Goal: Task Accomplishment & Management: Use online tool/utility

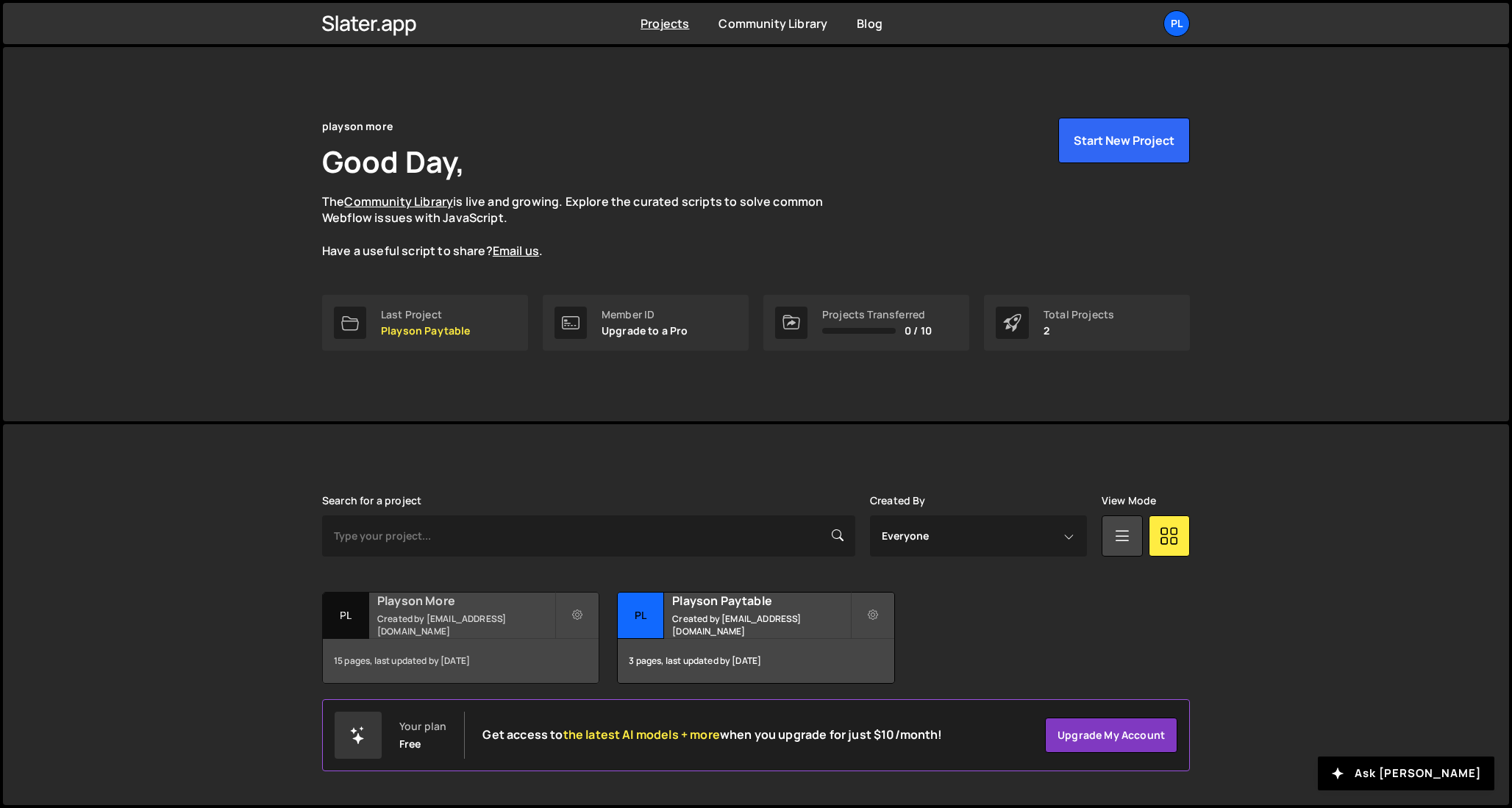
click at [472, 609] on h2 "Playson More" at bounding box center [466, 600] width 177 height 16
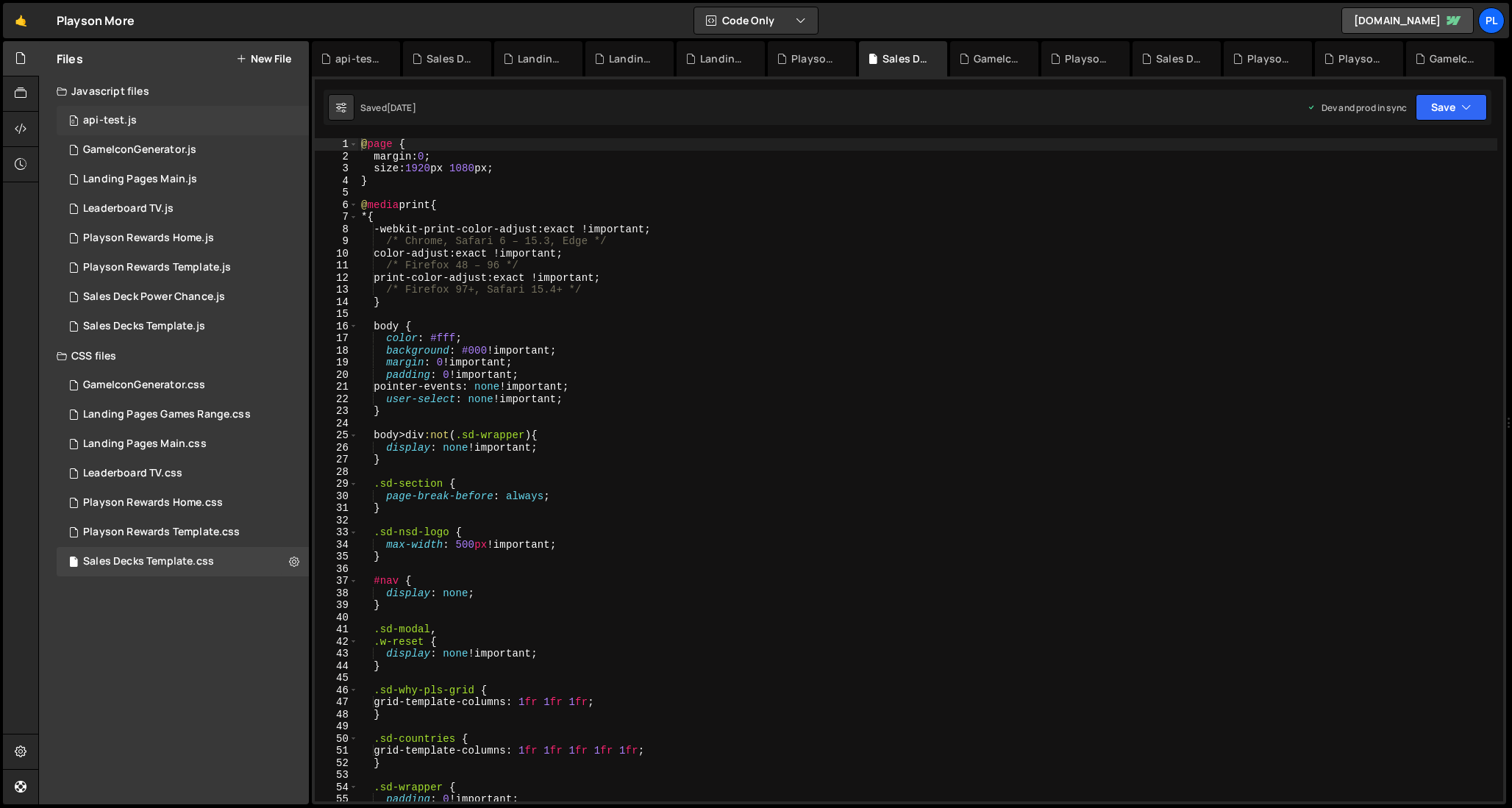
click at [139, 125] on div "0 api-test.js 0" at bounding box center [182, 120] width 252 height 29
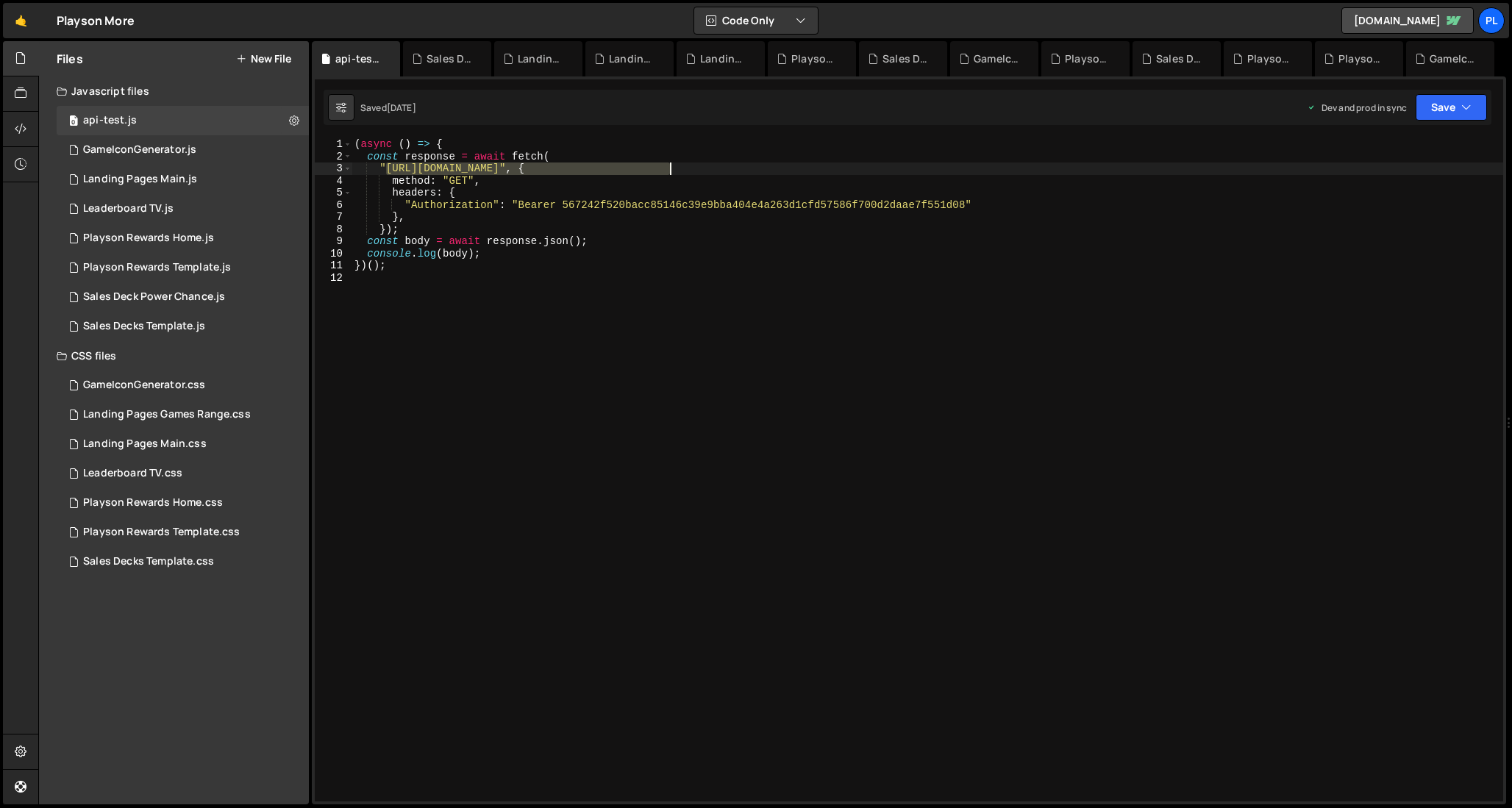
drag, startPoint x: 389, startPoint y: 168, endPoint x: 671, endPoint y: 170, distance: 282.0
click at [671, 170] on div "( async ( ) => { const response = await fetch ( "[URL][DOMAIN_NAME]" , { method…" at bounding box center [927, 482] width 1152 height 688
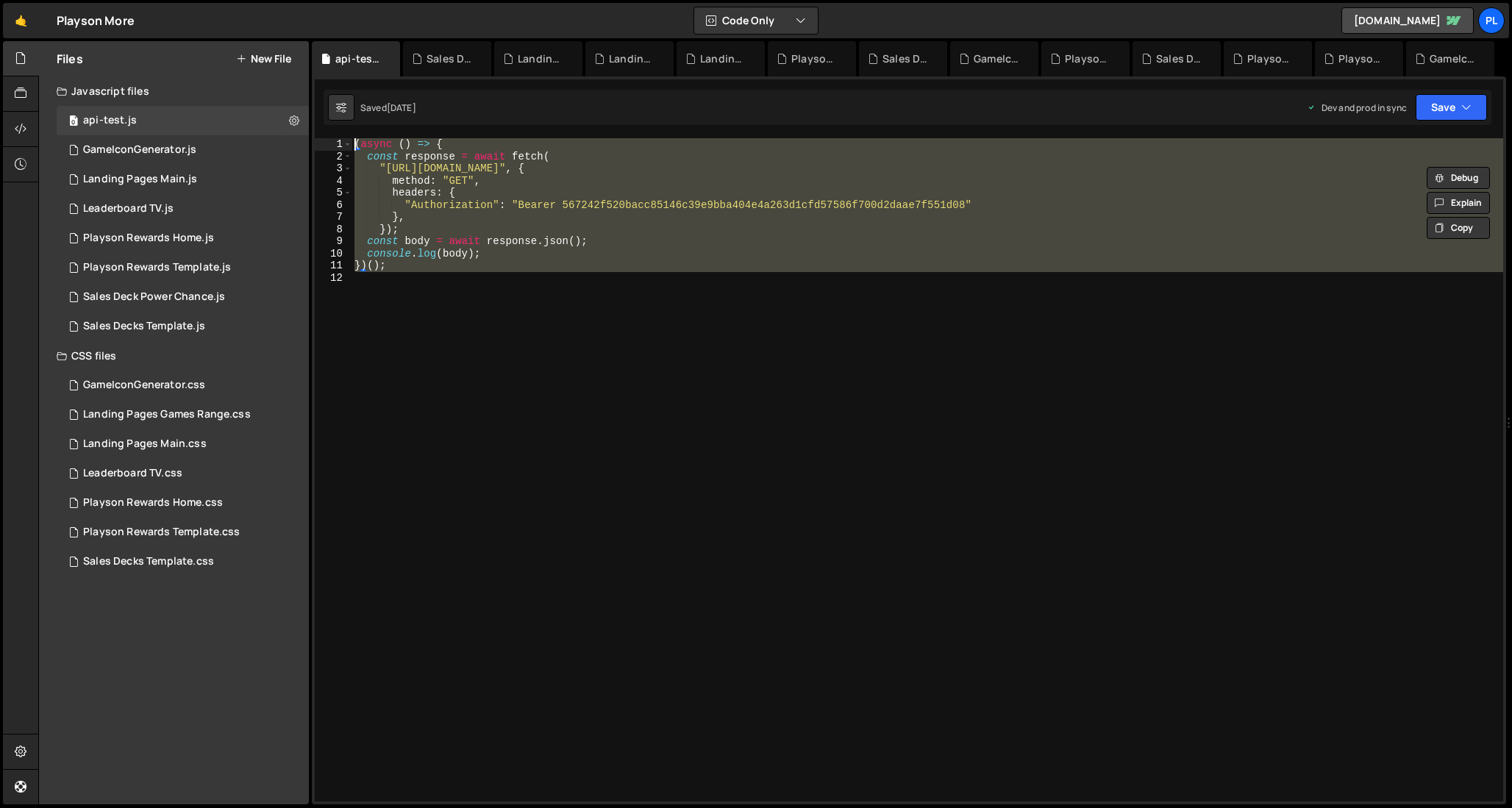
drag, startPoint x: 404, startPoint y: 272, endPoint x: 312, endPoint y: 140, distance: 160.9
click at [312, 140] on div "XXXXXXXXXXXXXXXXXXXXXXXXXXXXXXXXXXXXXXXXXXXXXXXXXXXXXXXXXXXXXXXXXXXXXXXXXXXXXXX…" at bounding box center [909, 440] width 1194 height 728
click at [745, 192] on div "( async ( ) => { const response = await fetch ( "[URL][DOMAIN_NAME]" , { method…" at bounding box center [927, 470] width 1152 height 663
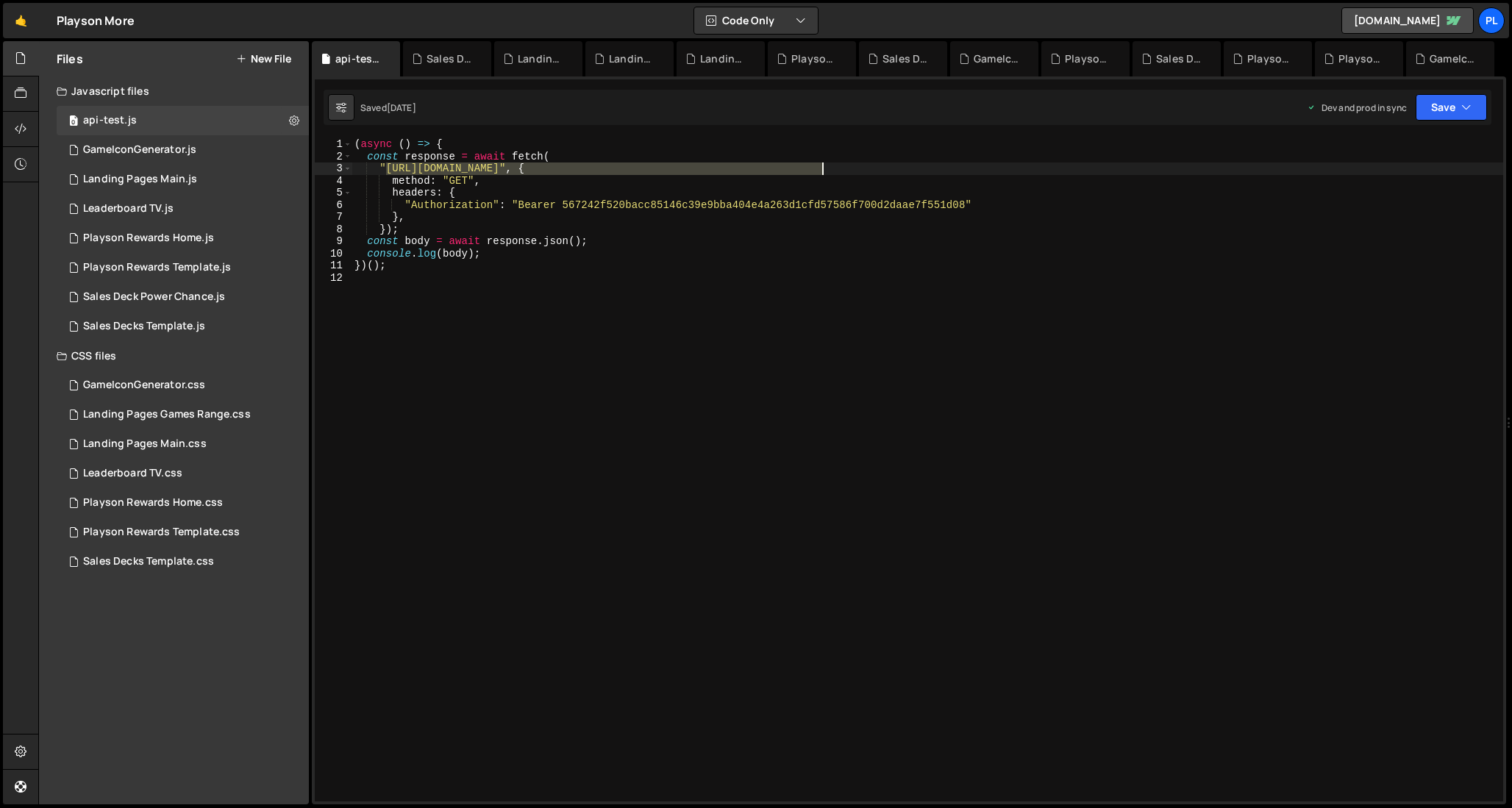
drag, startPoint x: 388, startPoint y: 170, endPoint x: 820, endPoint y: 172, distance: 432.0
click at [820, 172] on div "( async ( ) => { const response = await fetch ( "[URL][DOMAIN_NAME]" , { method…" at bounding box center [927, 482] width 1152 height 688
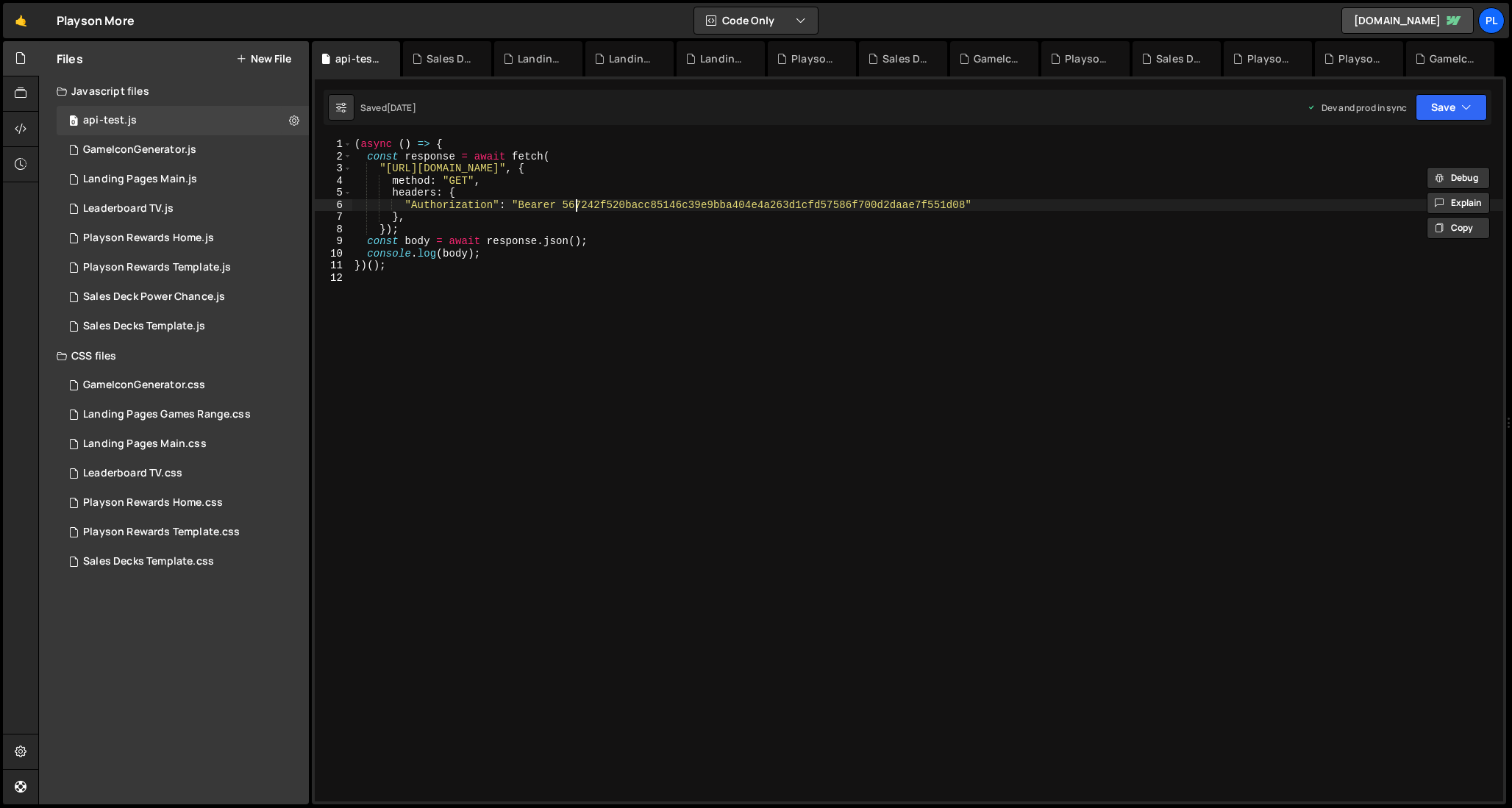
click at [575, 202] on div "( async ( ) => { const response = await fetch ( "[URL][DOMAIN_NAME]" , { method…" at bounding box center [927, 482] width 1152 height 688
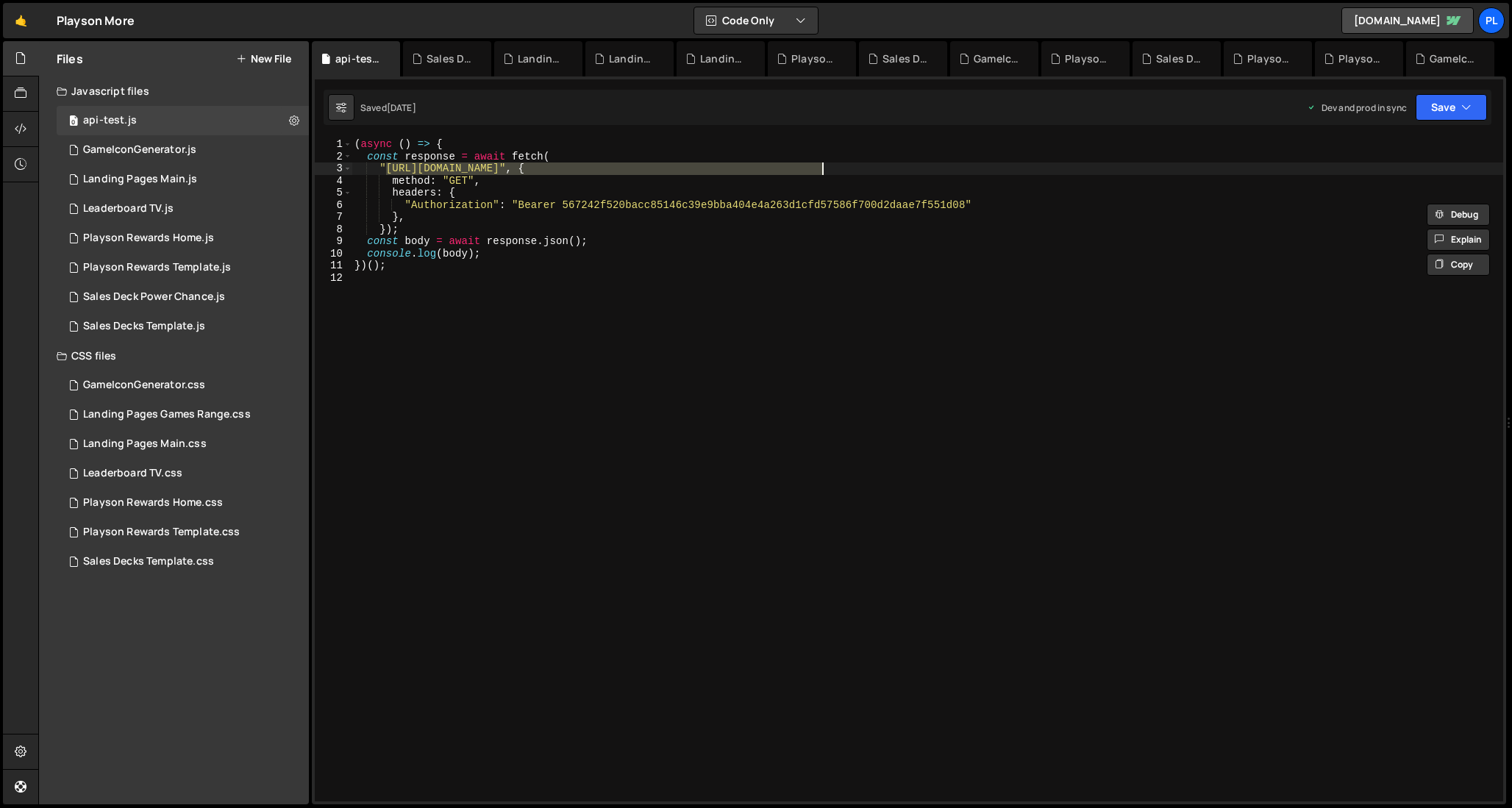
drag, startPoint x: 386, startPoint y: 168, endPoint x: 820, endPoint y: 164, distance: 434.0
click at [820, 164] on div "( async ( ) => { const response = await fetch ( "[URL][DOMAIN_NAME]" , { method…" at bounding box center [927, 482] width 1152 height 688
type textarea ""[URL][DOMAIN_NAME]", {"
